Goal: Transaction & Acquisition: Purchase product/service

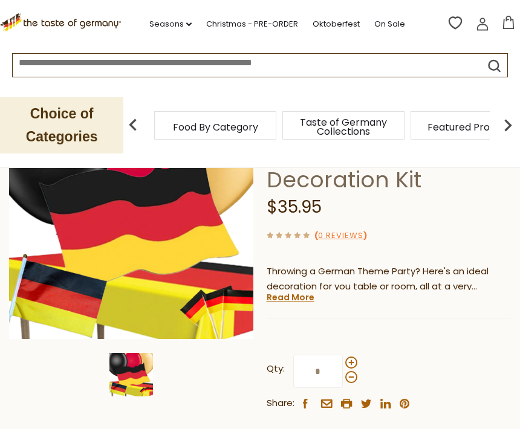
scroll to position [151, 0]
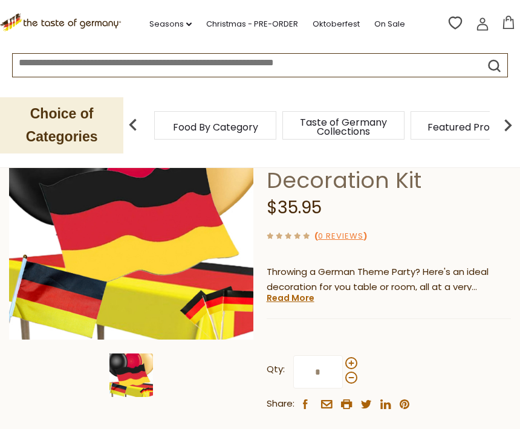
click at [289, 301] on link "Read More" at bounding box center [290, 298] width 48 height 12
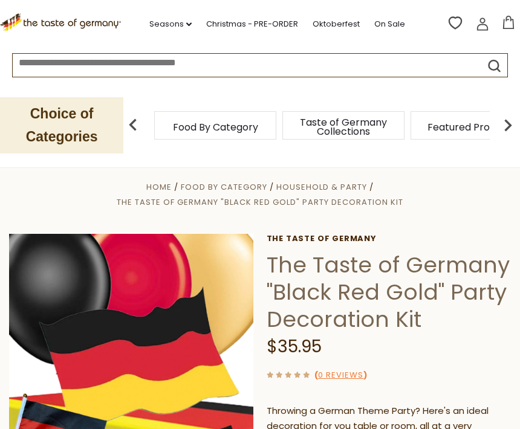
scroll to position [0, 0]
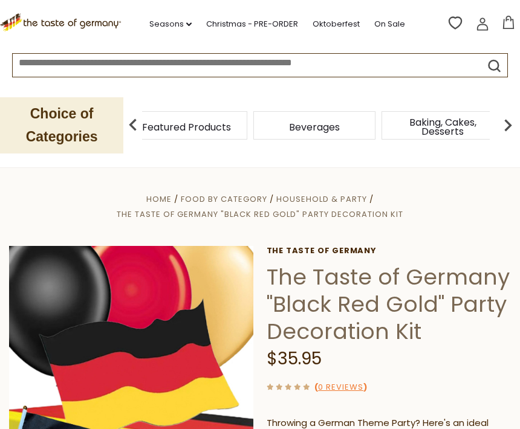
click at [231, 125] on span "Featured Products" at bounding box center [186, 127] width 89 height 9
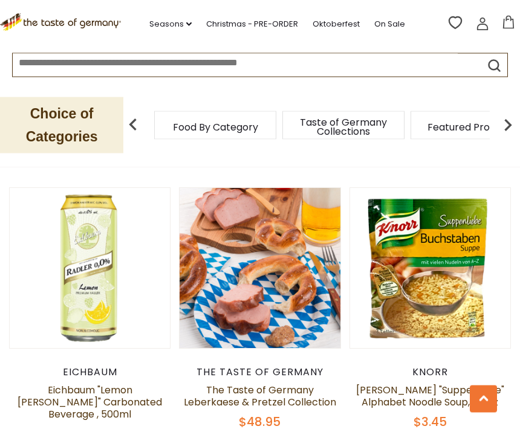
scroll to position [699, 0]
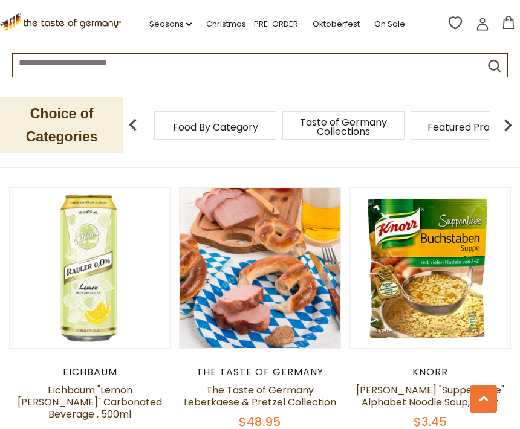
click at [98, 390] on link "Eichbaum "Lemon Radler" Carbonated Beverage , 500ml" at bounding box center [90, 402] width 144 height 38
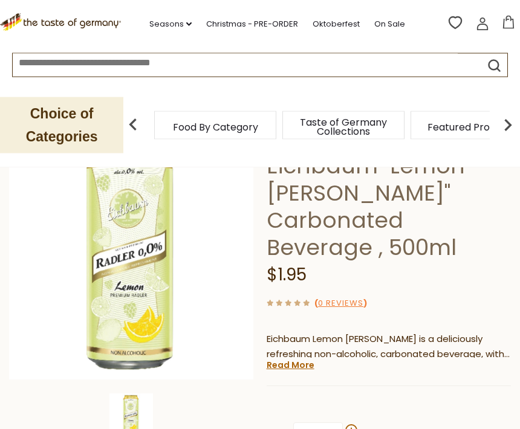
scroll to position [111, 0]
click at [294, 359] on link "Read More" at bounding box center [290, 365] width 48 height 12
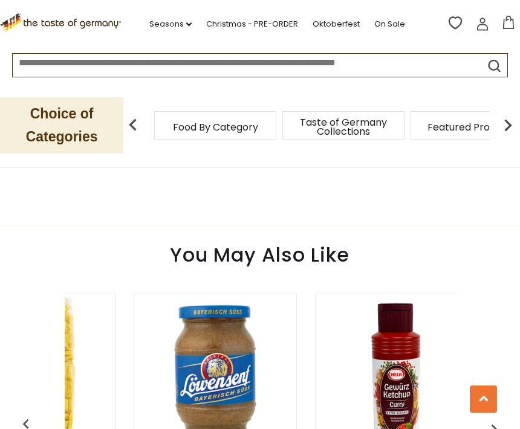
scroll to position [0, 135]
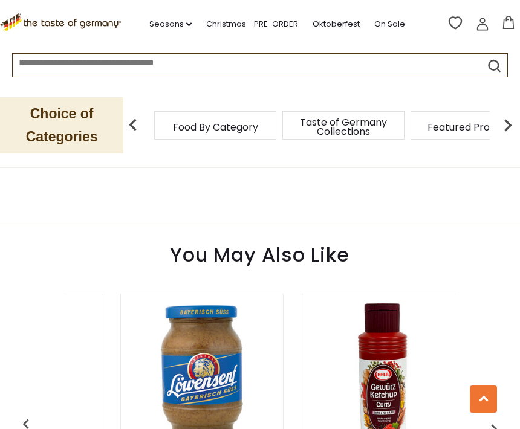
click at [427, 127] on span "Featured Products" at bounding box center [471, 127] width 89 height 9
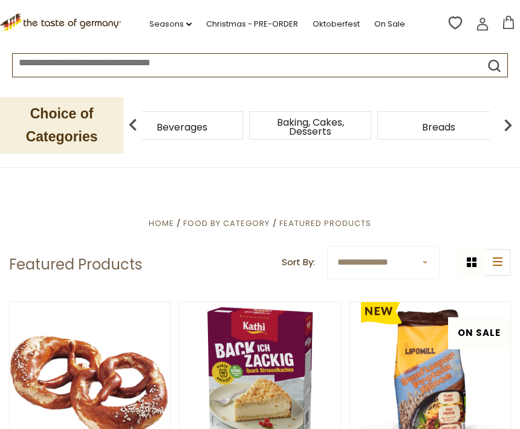
click at [243, 124] on div "Beverages" at bounding box center [182, 125] width 122 height 28
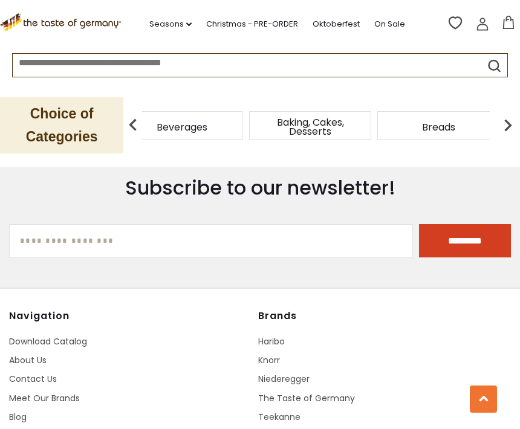
scroll to position [2044, 0]
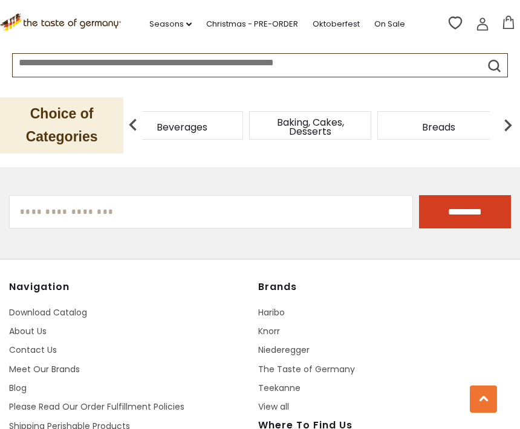
click at [86, 68] on input at bounding box center [235, 61] width 445 height 14
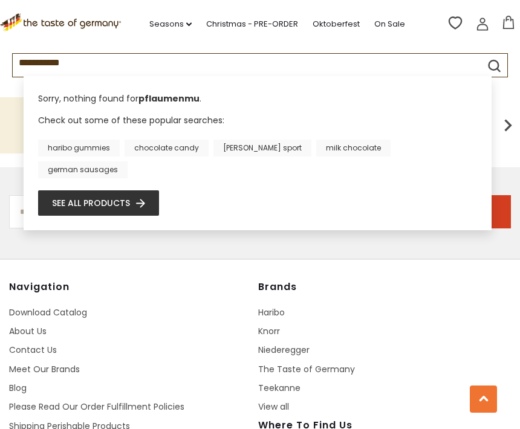
type input "**********"
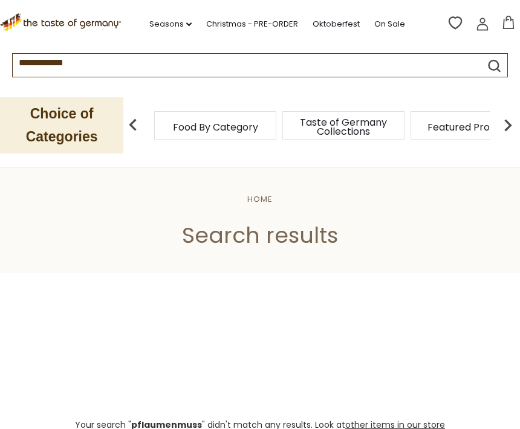
click at [182, 28] on link "Seasons dropdown_arrow" at bounding box center [170, 24] width 42 height 13
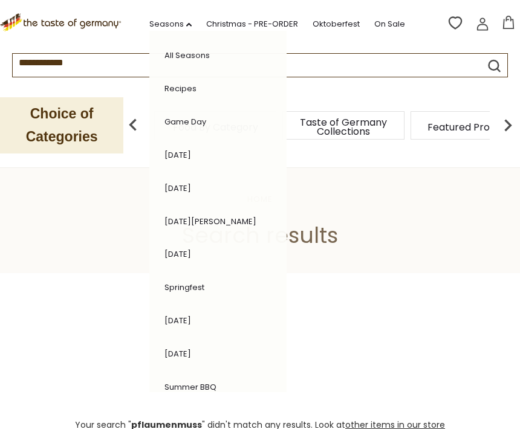
click at [117, 68] on input "**********" at bounding box center [235, 61] width 445 height 14
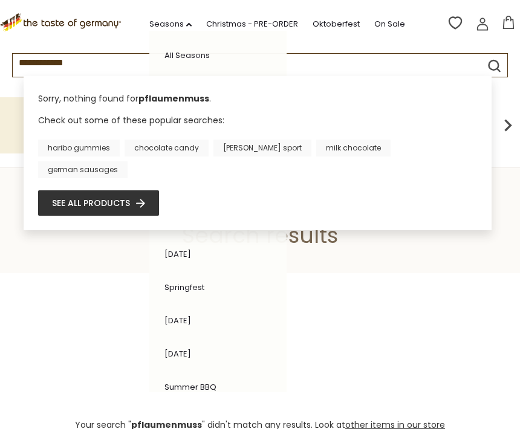
type input "**********"
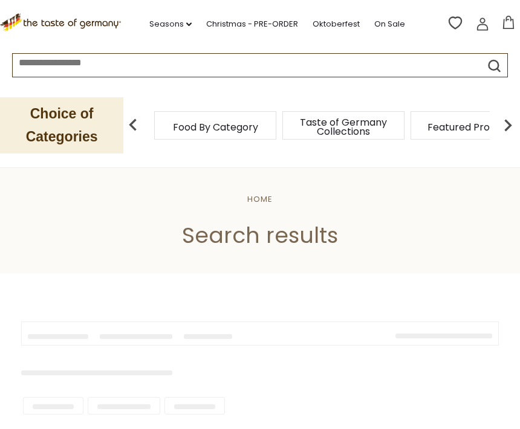
type input "**********"
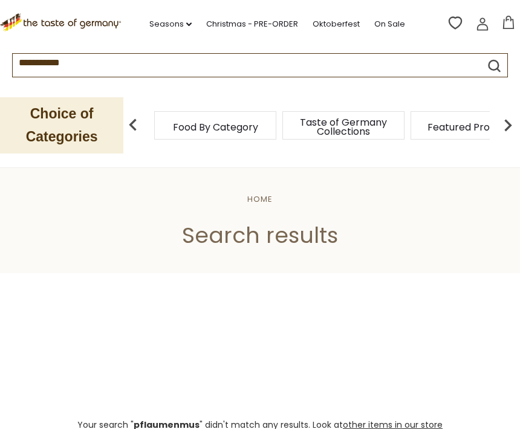
click at [271, 26] on link "Christmas - PRE-ORDER" at bounding box center [252, 24] width 92 height 13
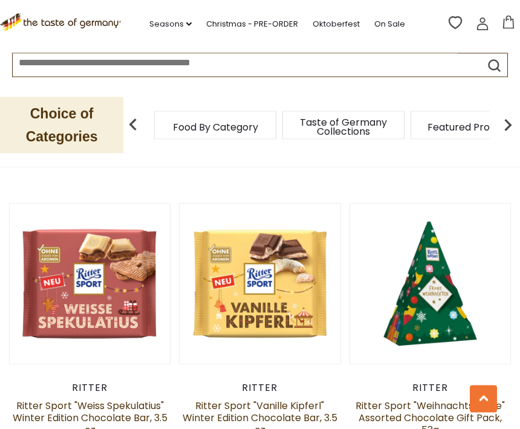
scroll to position [2255, 0]
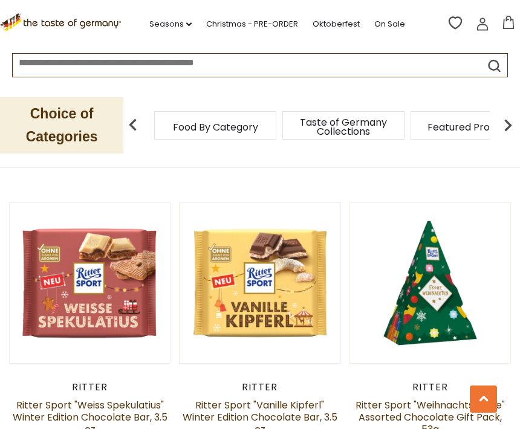
click at [454, 350] on img at bounding box center [430, 283] width 160 height 160
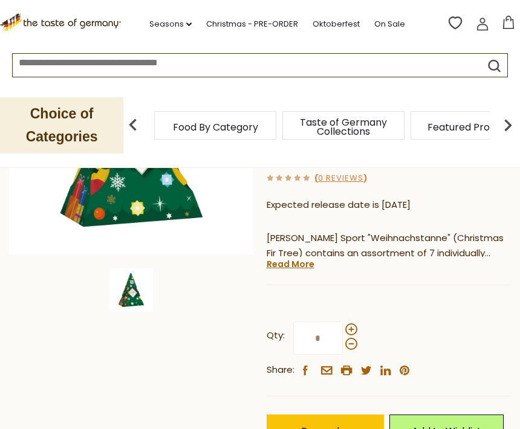
scroll to position [219, 0]
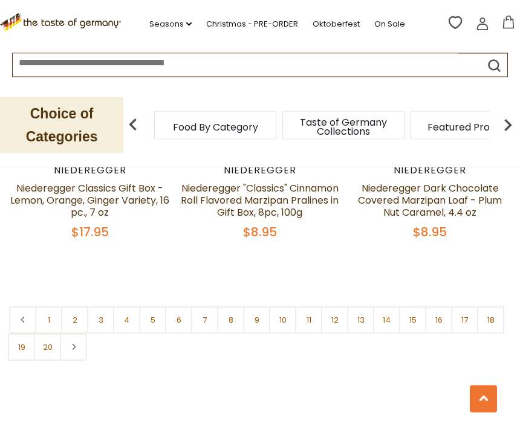
scroll to position [3623, 0]
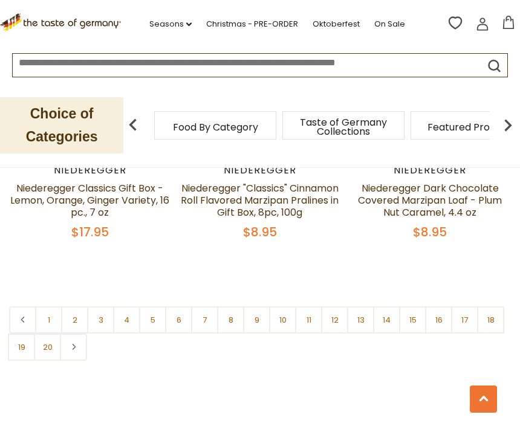
click at [72, 361] on link at bounding box center [73, 346] width 27 height 27
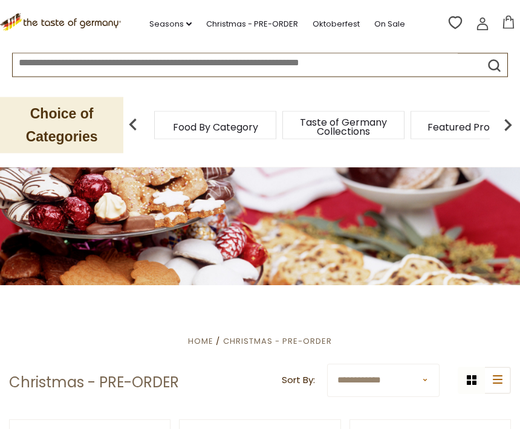
scroll to position [8, 0]
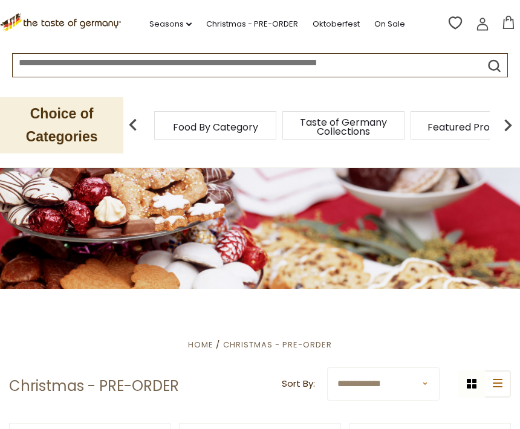
click at [134, 68] on input at bounding box center [235, 61] width 445 height 14
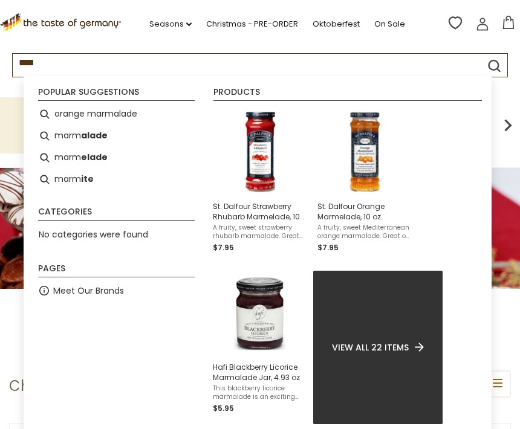
click at [92, 139] on b "alade" at bounding box center [94, 136] width 27 height 14
type input "*********"
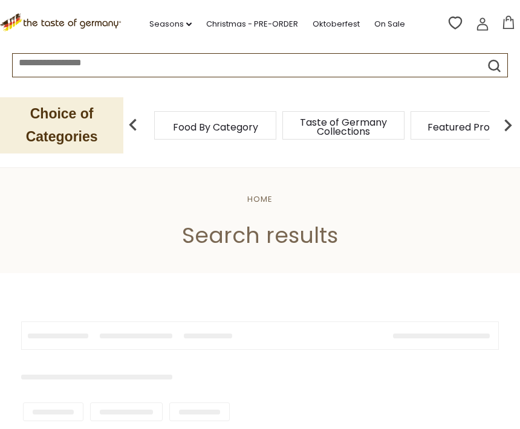
type input "*********"
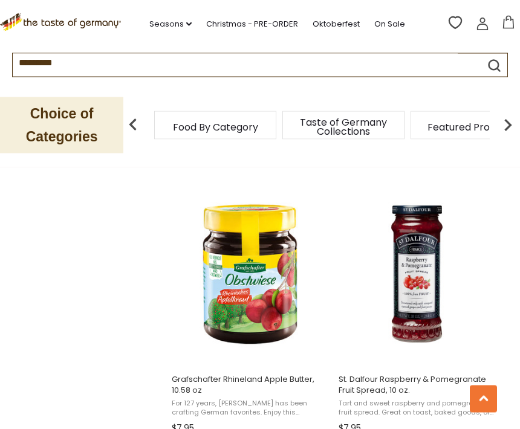
scroll to position [1792, 0]
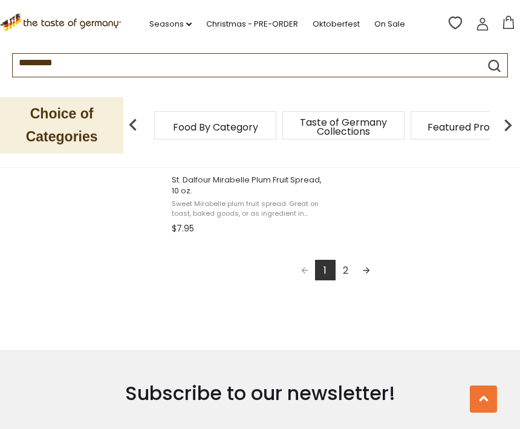
click at [366, 274] on link "Next page" at bounding box center [366, 270] width 21 height 21
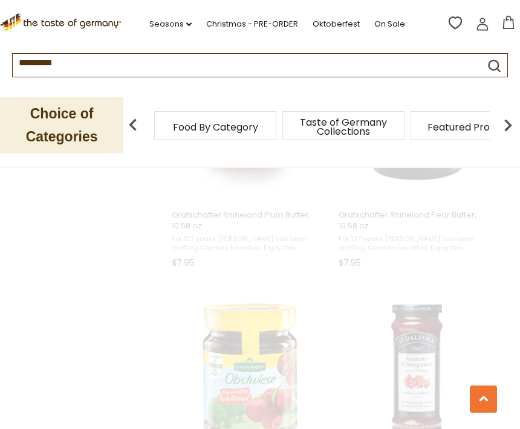
scroll to position [696, 0]
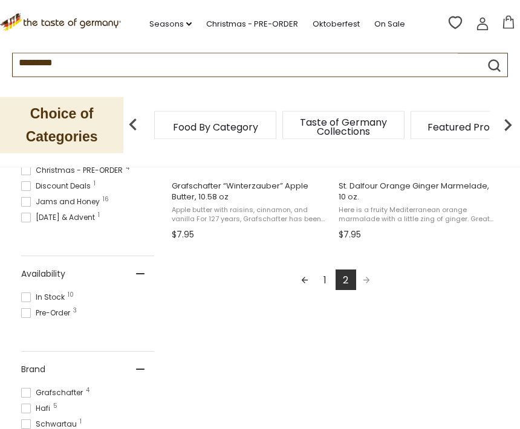
scroll to position [405, 0]
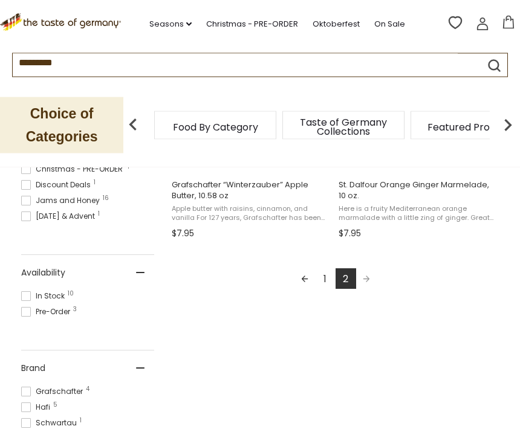
click at [25, 393] on span at bounding box center [26, 392] width 10 height 10
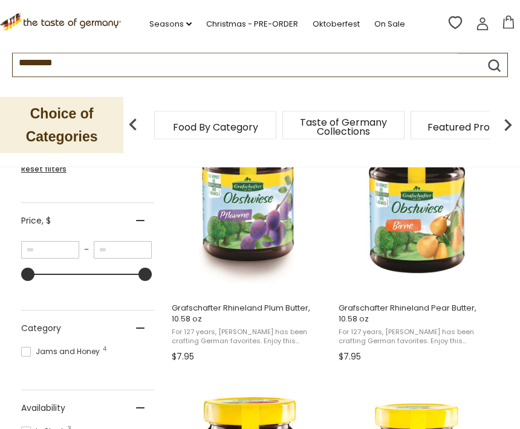
scroll to position [260, 0]
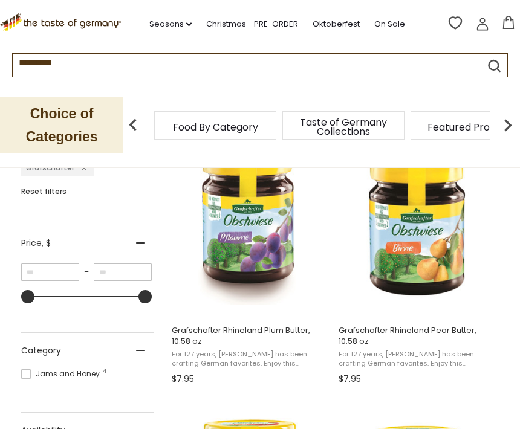
click at [278, 340] on span "Grafschafter Rhineland Plum Butter, 10.58 oz" at bounding box center [250, 336] width 156 height 22
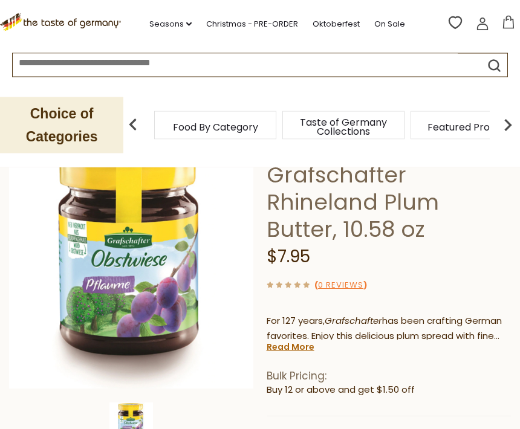
scroll to position [88, 0]
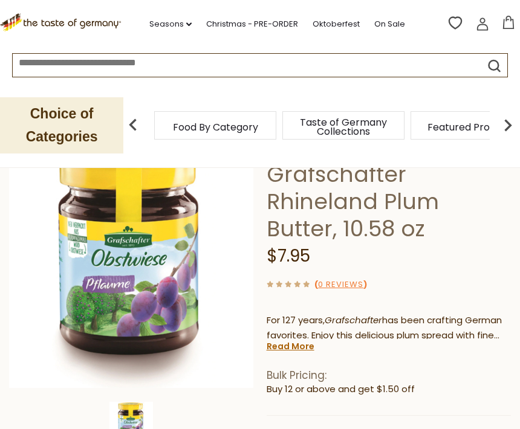
click at [295, 346] on link "Read More" at bounding box center [290, 346] width 48 height 12
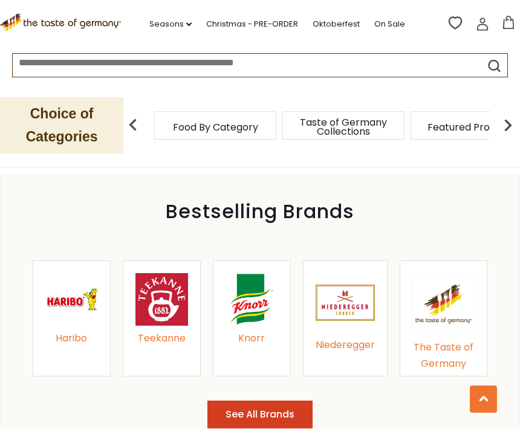
scroll to position [1391, 0]
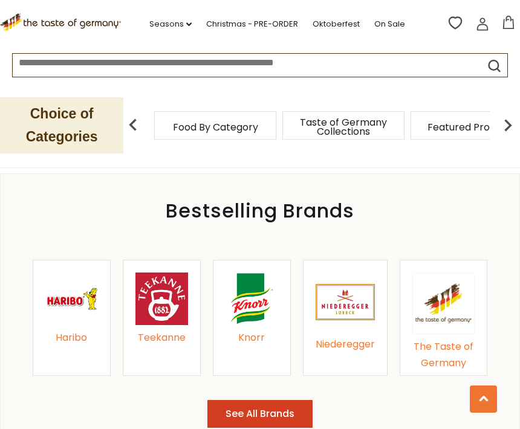
click at [441, 315] on img at bounding box center [443, 303] width 62 height 62
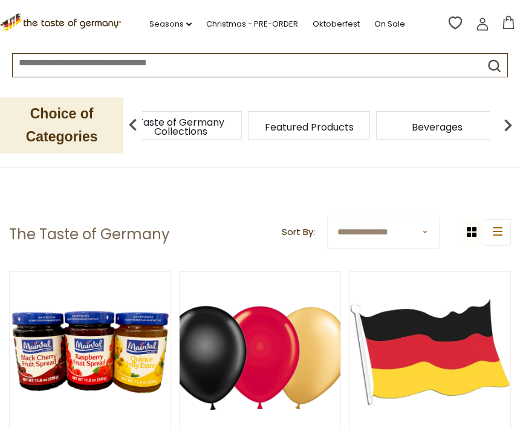
click at [227, 129] on div "Taste of Germany Collections" at bounding box center [181, 125] width 122 height 28
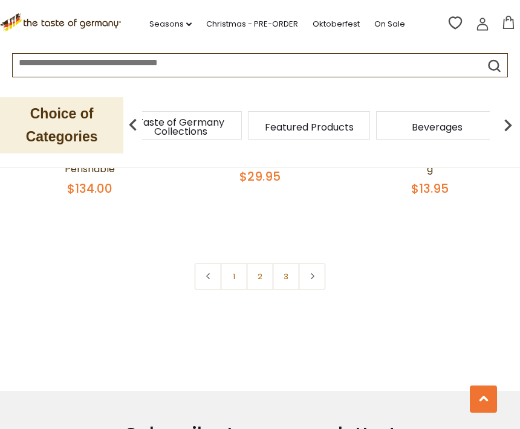
scroll to position [3558, 0]
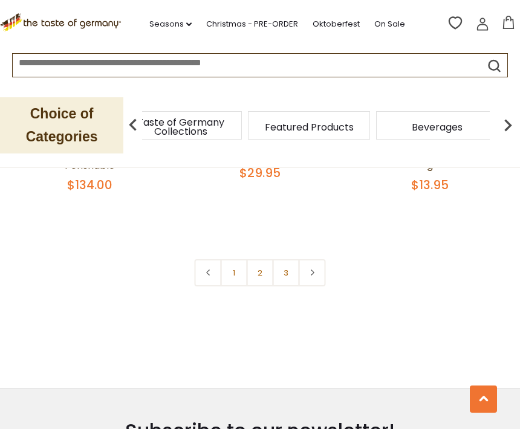
click at [311, 274] on icon at bounding box center [311, 272] width 7 height 6
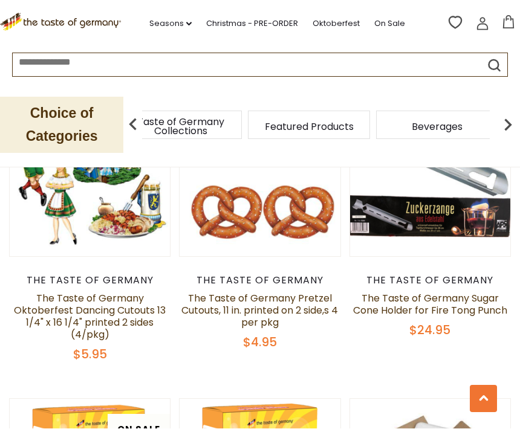
scroll to position [1630, 0]
